Goal: Leave review/rating: Leave review/rating

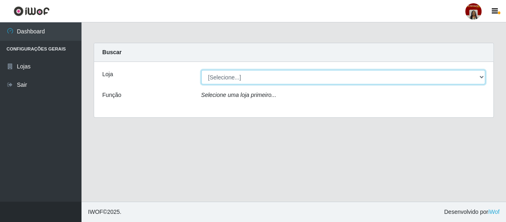
click at [312, 81] on select "[Selecione...] Mar Vermelho - Loja 04" at bounding box center [343, 77] width 284 height 14
select select "251"
click at [201, 70] on select "[Selecione...] Mar Vermelho - Loja 04" at bounding box center [343, 77] width 284 height 14
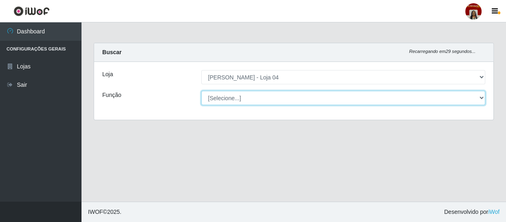
click at [293, 97] on select "[Selecione...] ASG ASG + ASG ++ Auxiliar de Depósito Auxiliar de Depósito + Aux…" at bounding box center [343, 98] width 284 height 14
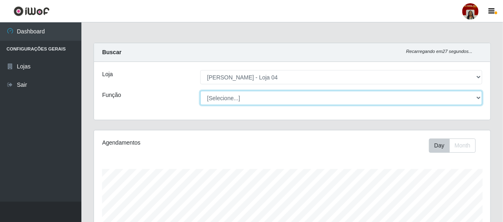
scroll to position [169, 397]
select select "22"
click at [200, 91] on select "[Selecione...] ASG ASG + ASG ++ Auxiliar de Depósito Auxiliar de Depósito + Aux…" at bounding box center [341, 98] width 282 height 14
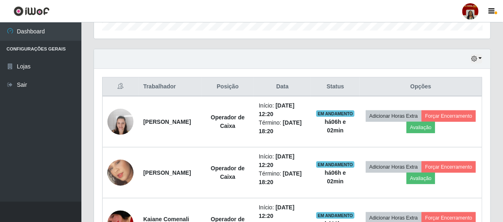
scroll to position [289, 0]
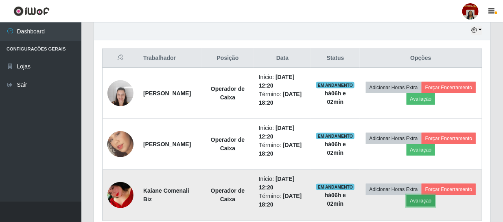
click at [436, 198] on button "Avaliação" at bounding box center [421, 200] width 29 height 11
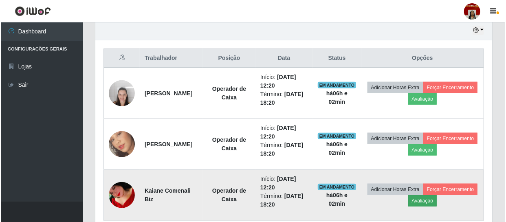
scroll to position [169, 393]
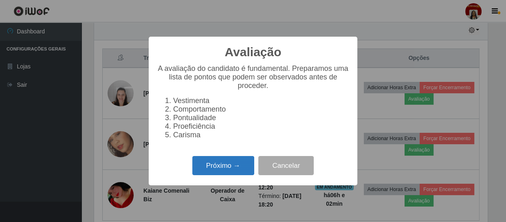
click at [244, 165] on button "Próximo →" at bounding box center [223, 165] width 62 height 19
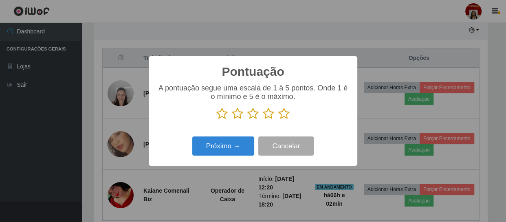
scroll to position [407149, 406925]
click at [279, 113] on icon at bounding box center [283, 114] width 11 height 12
click at [278, 120] on input "radio" at bounding box center [278, 120] width 0 height 0
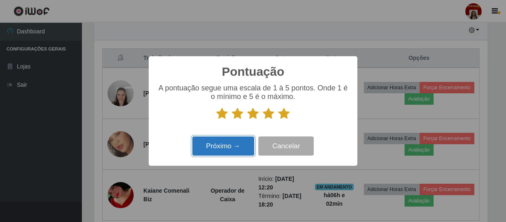
click at [247, 139] on button "Próximo →" at bounding box center [223, 145] width 62 height 19
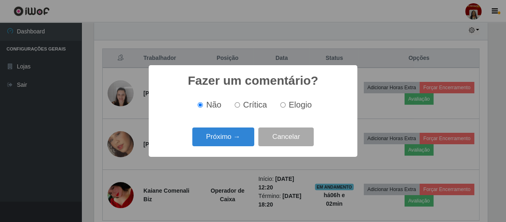
click at [247, 139] on button "Próximo →" at bounding box center [223, 136] width 62 height 19
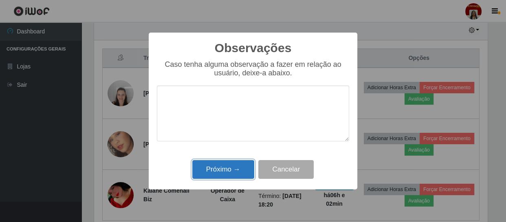
click at [231, 170] on button "Próximo →" at bounding box center [223, 169] width 62 height 19
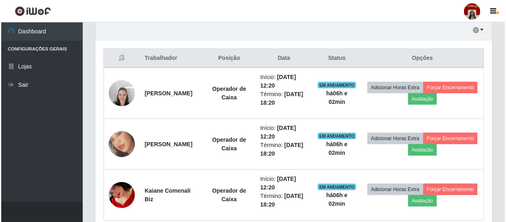
scroll to position [169, 397]
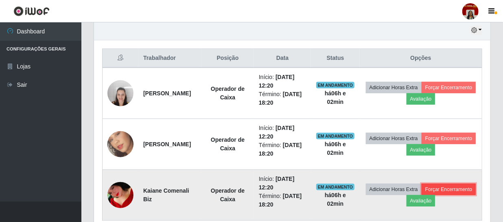
click at [422, 195] on button "Forçar Encerramento" at bounding box center [449, 189] width 55 height 11
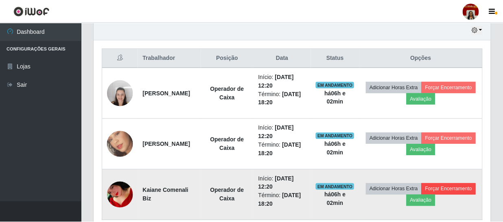
scroll to position [169, 393]
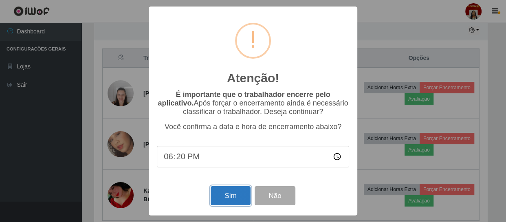
click at [243, 196] on button "Sim" at bounding box center [231, 195] width 40 height 19
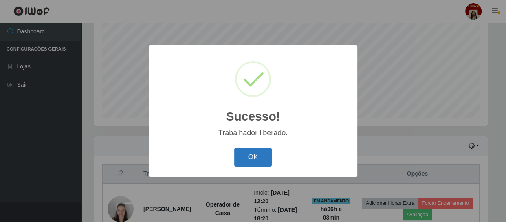
click at [252, 154] on button "OK" at bounding box center [253, 157] width 38 height 19
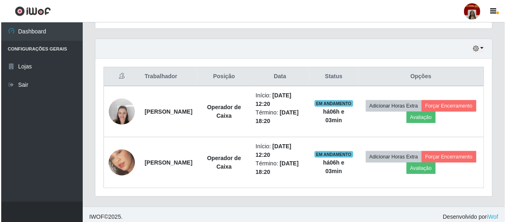
scroll to position [275, 0]
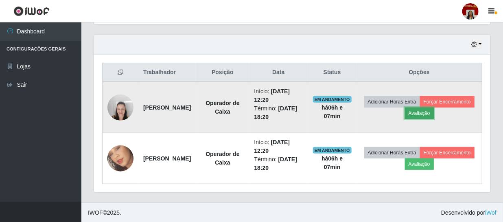
click at [434, 115] on button "Avaliação" at bounding box center [419, 113] width 29 height 11
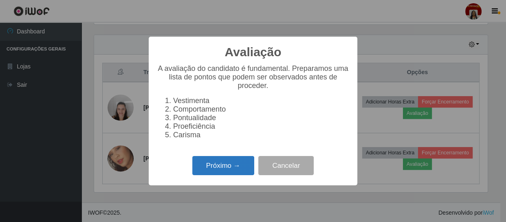
click at [233, 169] on button "Próximo →" at bounding box center [223, 165] width 62 height 19
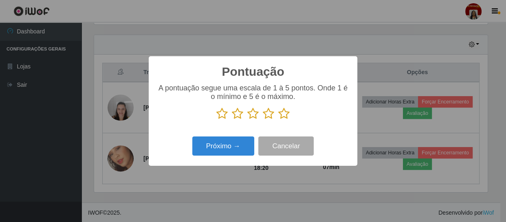
click at [284, 112] on icon at bounding box center [283, 114] width 11 height 12
click at [278, 120] on input "radio" at bounding box center [278, 120] width 0 height 0
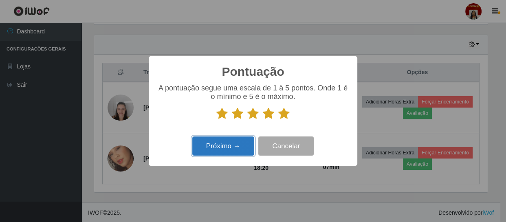
click at [219, 146] on button "Próximo →" at bounding box center [223, 145] width 62 height 19
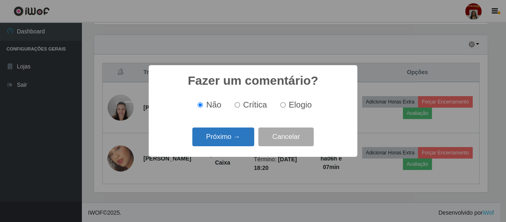
click at [224, 138] on button "Próximo →" at bounding box center [223, 136] width 62 height 19
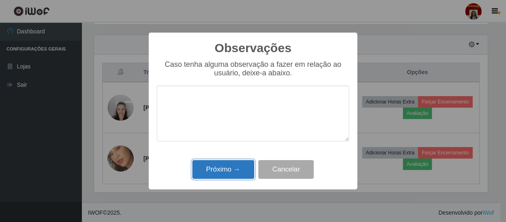
click at [234, 174] on button "Próximo →" at bounding box center [223, 169] width 62 height 19
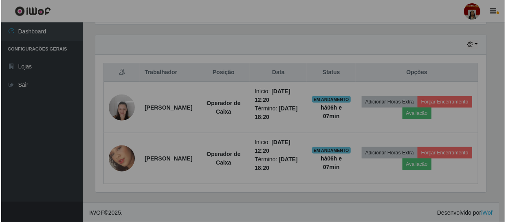
scroll to position [169, 397]
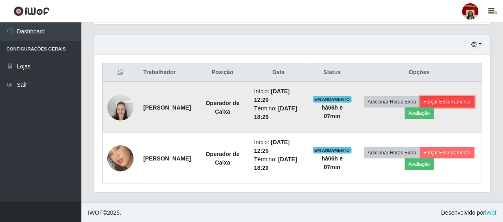
click at [420, 108] on button "Forçar Encerramento" at bounding box center [447, 101] width 55 height 11
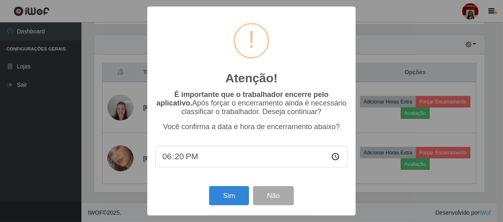
scroll to position [169, 393]
click at [238, 197] on button "Sim" at bounding box center [231, 195] width 40 height 19
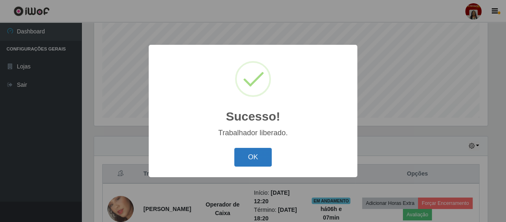
click at [246, 155] on button "OK" at bounding box center [253, 157] width 38 height 19
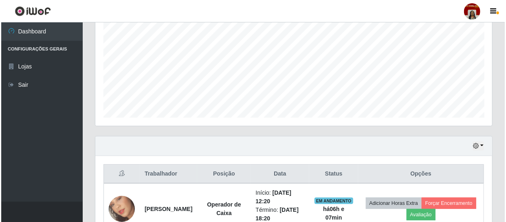
scroll to position [224, 0]
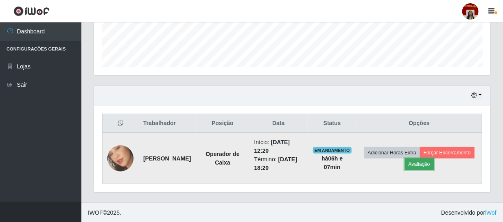
click at [434, 163] on button "Avaliação" at bounding box center [419, 163] width 29 height 11
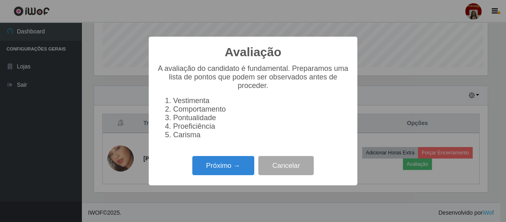
scroll to position [169, 393]
click at [233, 168] on button "Próximo →" at bounding box center [223, 165] width 62 height 19
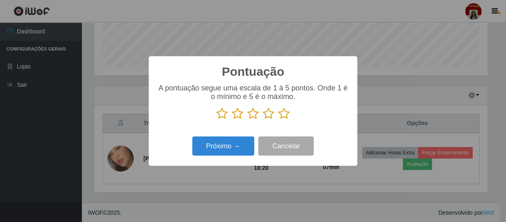
scroll to position [407149, 406925]
click at [289, 112] on p at bounding box center [253, 114] width 192 height 12
click at [284, 114] on icon at bounding box center [283, 114] width 11 height 12
click at [278, 120] on input "radio" at bounding box center [278, 120] width 0 height 0
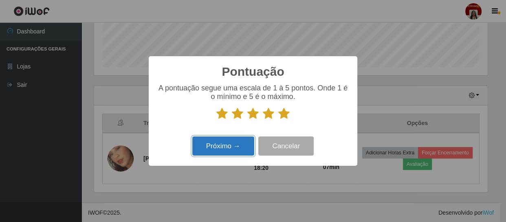
click at [232, 148] on button "Próximo →" at bounding box center [223, 145] width 62 height 19
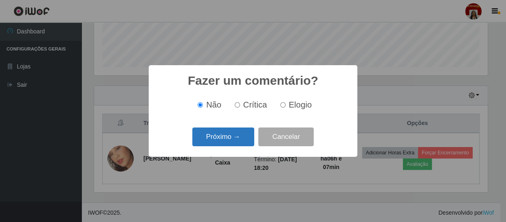
click at [233, 142] on button "Próximo →" at bounding box center [223, 136] width 62 height 19
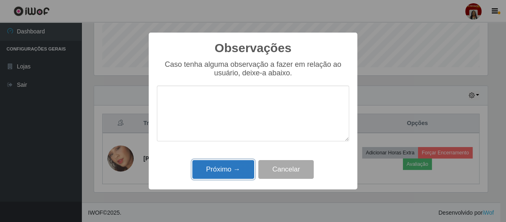
click at [235, 163] on button "Próximo →" at bounding box center [223, 169] width 62 height 19
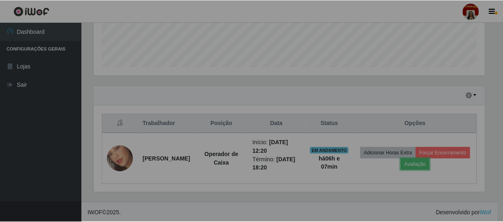
scroll to position [169, 397]
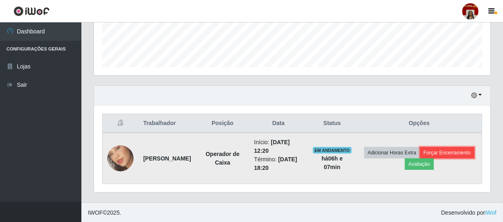
click at [420, 158] on button "Forçar Encerramento" at bounding box center [447, 152] width 55 height 11
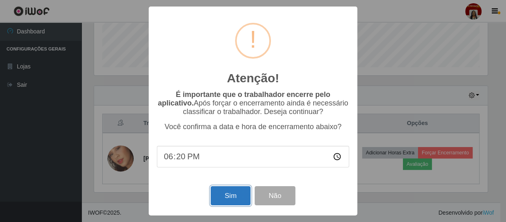
click at [230, 188] on button "Sim" at bounding box center [231, 195] width 40 height 19
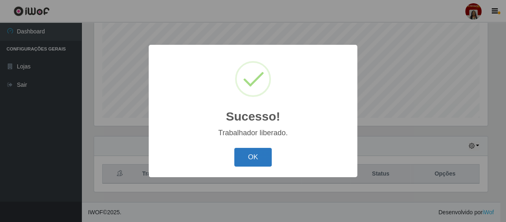
click at [270, 153] on button "OK" at bounding box center [253, 157] width 38 height 19
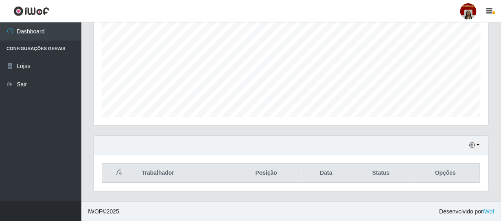
scroll to position [169, 397]
